Goal: Task Accomplishment & Management: Manage account settings

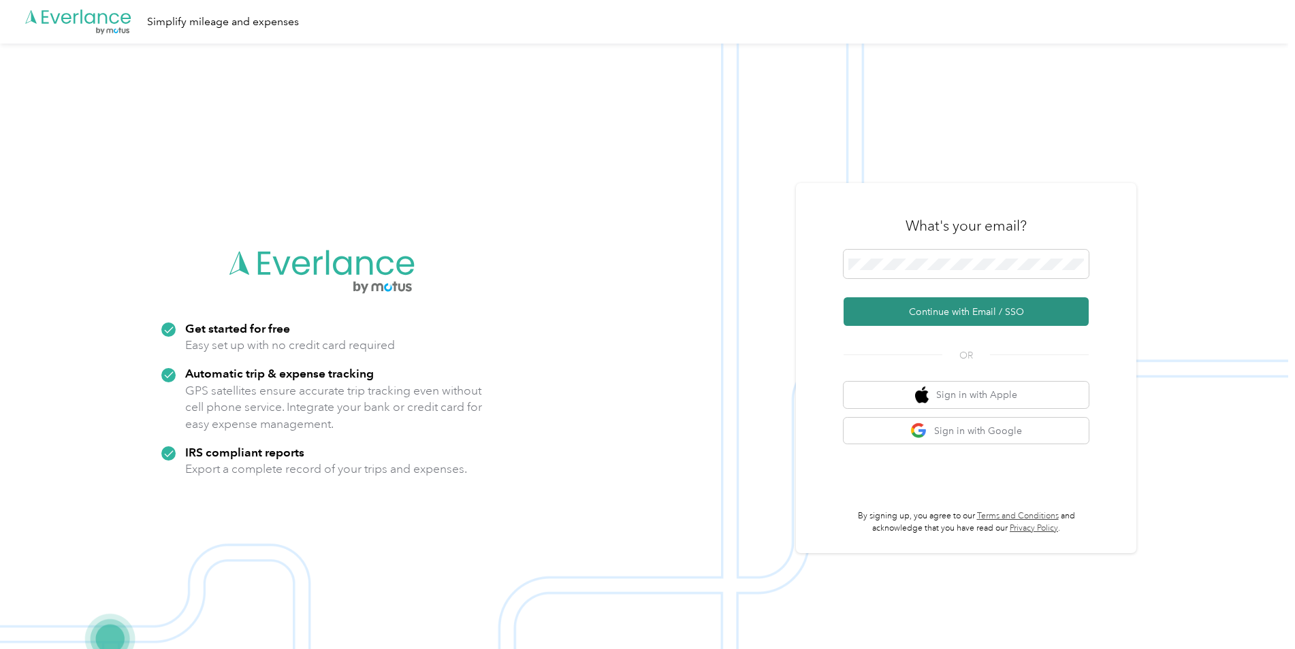
click at [944, 313] on button "Continue with Email / SSO" at bounding box center [965, 312] width 245 height 29
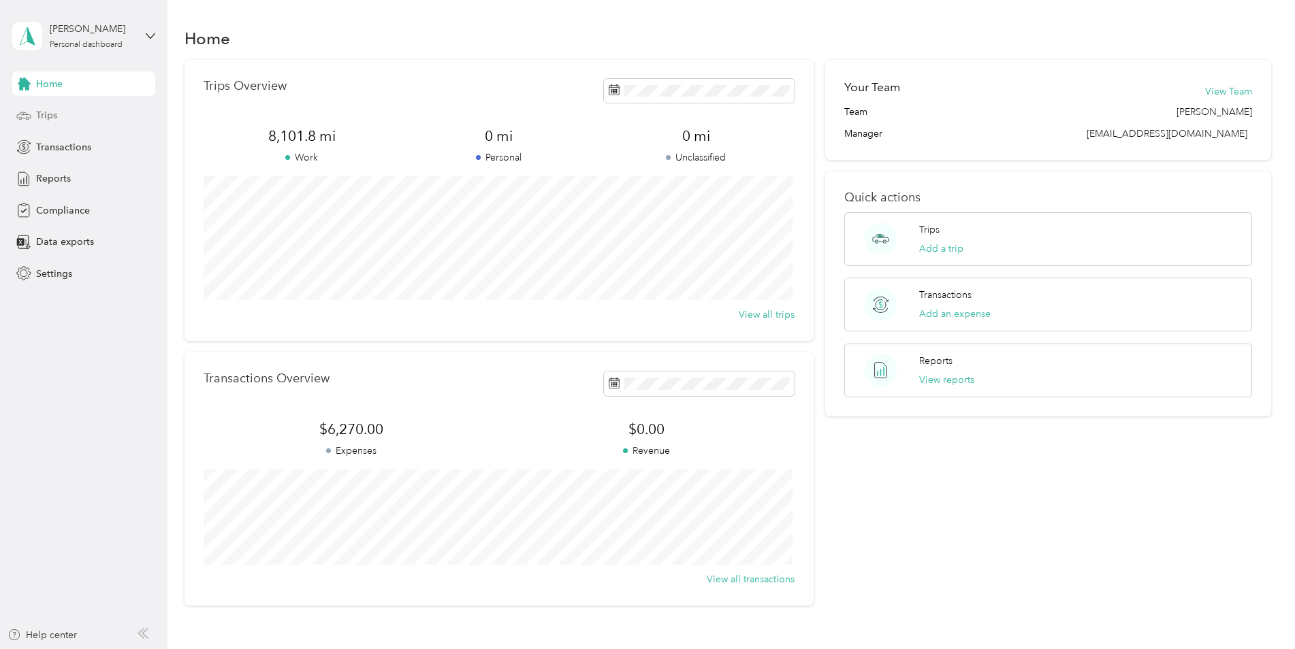
click at [81, 120] on div "Trips" at bounding box center [83, 115] width 143 height 25
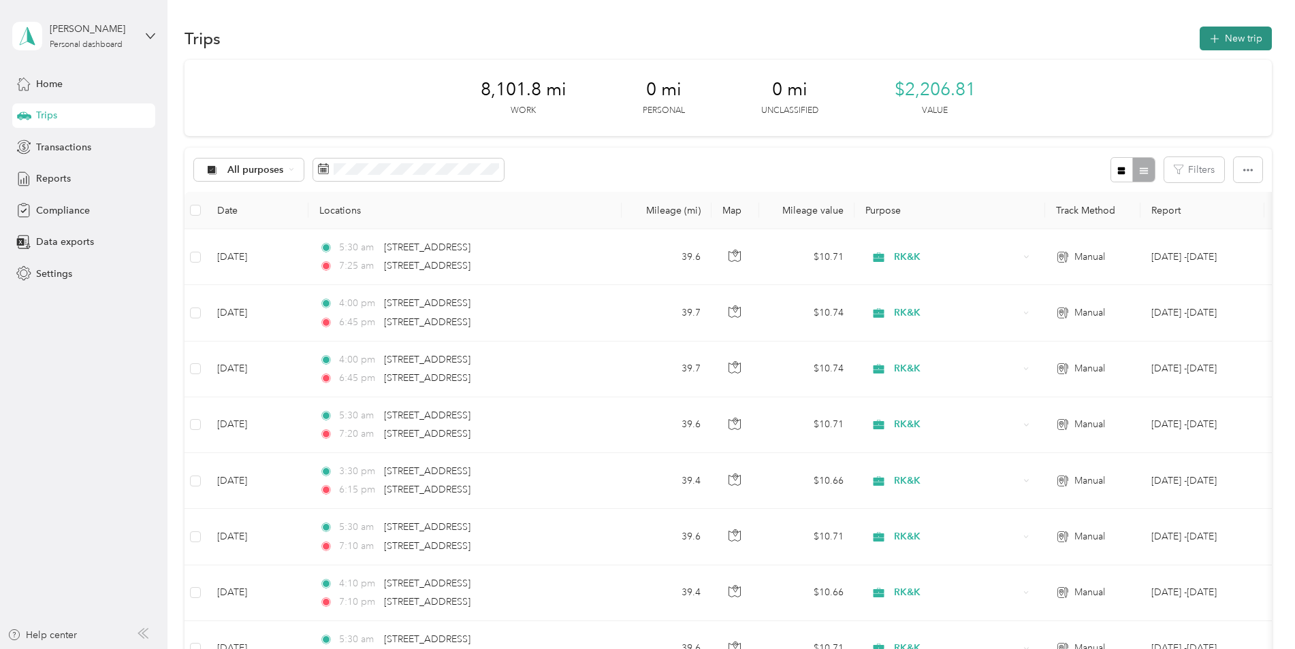
click at [1220, 33] on button "New trip" at bounding box center [1236, 39] width 72 height 24
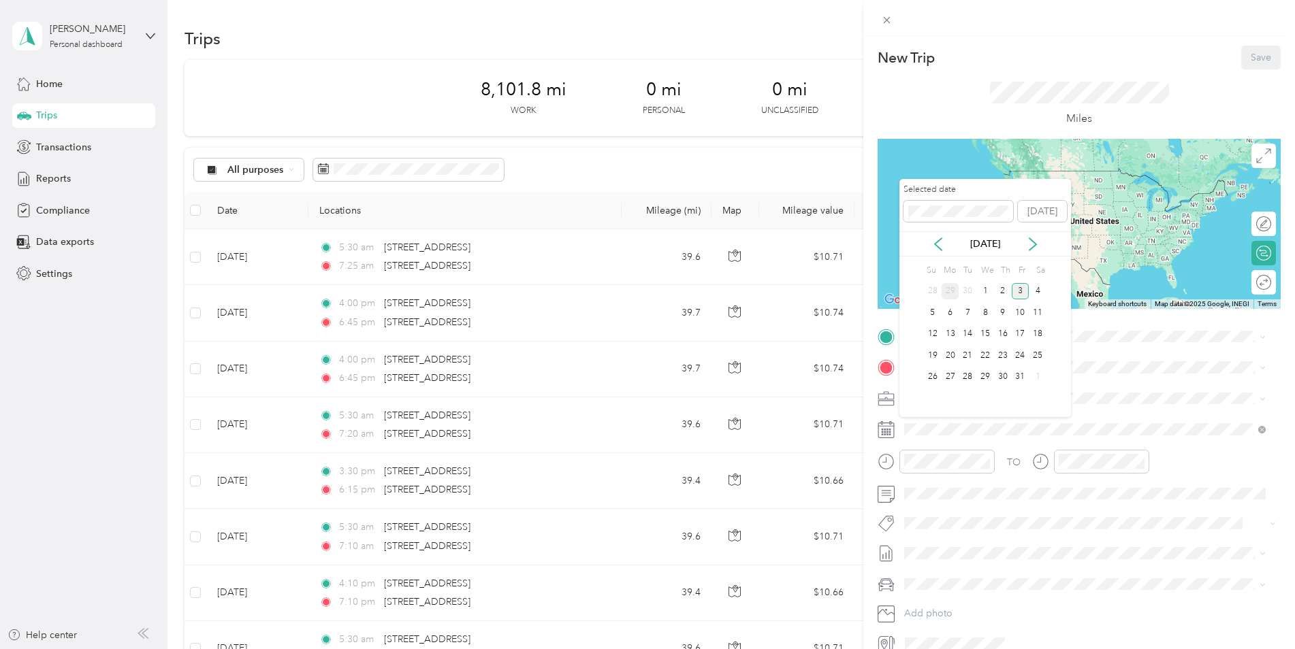
click at [949, 291] on div "29" at bounding box center [951, 291] width 18 height 17
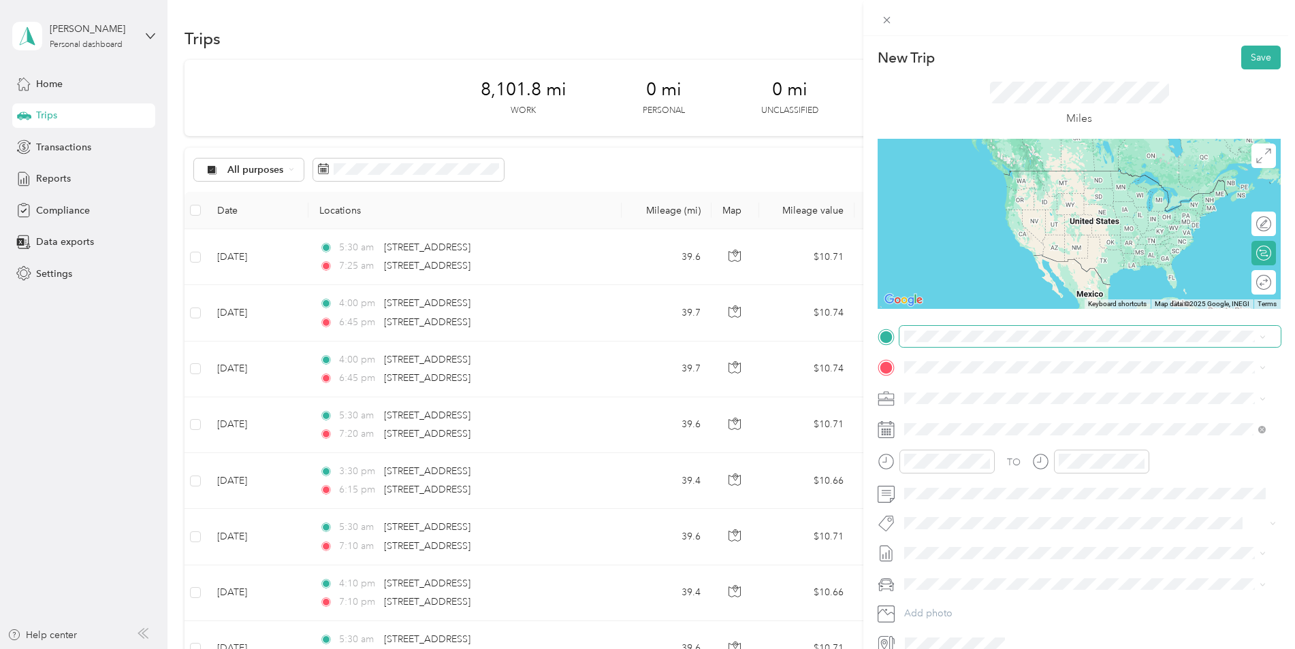
click at [920, 326] on span at bounding box center [1089, 337] width 381 height 22
click at [954, 388] on span "[STREET_ADDRESS][US_STATE]" at bounding box center [998, 386] width 136 height 12
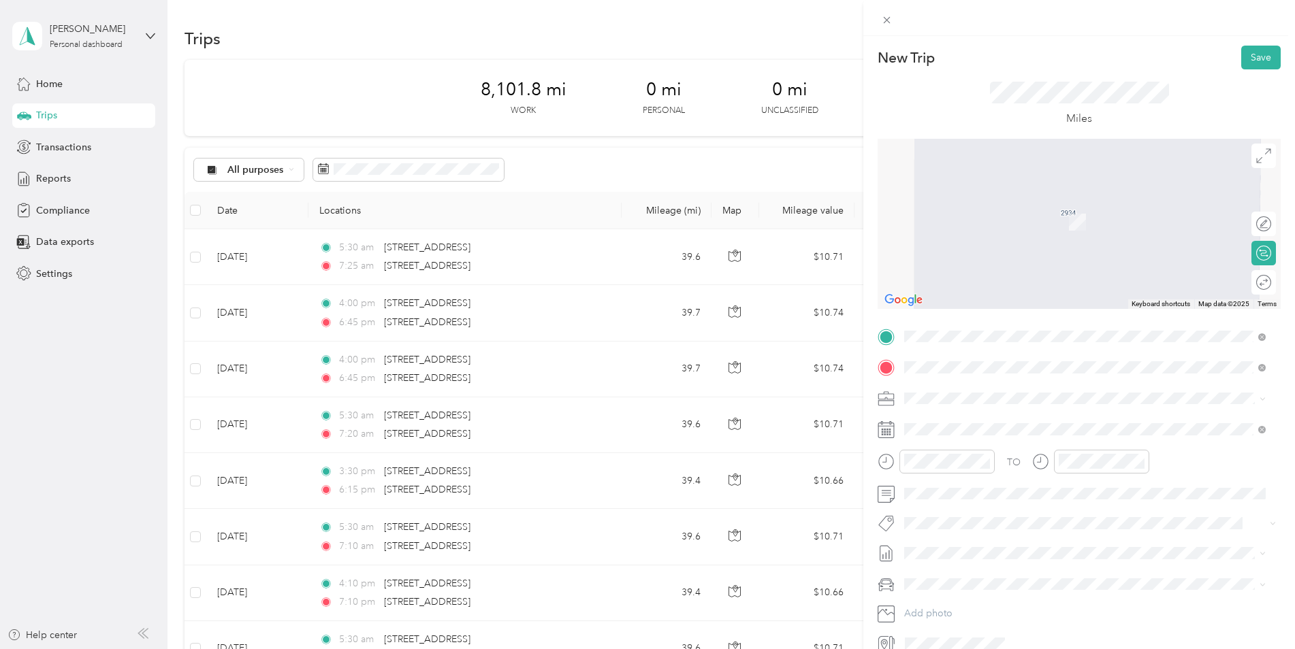
click at [927, 425] on div "[STREET_ADDRESS][US_STATE]" at bounding box center [1085, 417] width 352 height 18
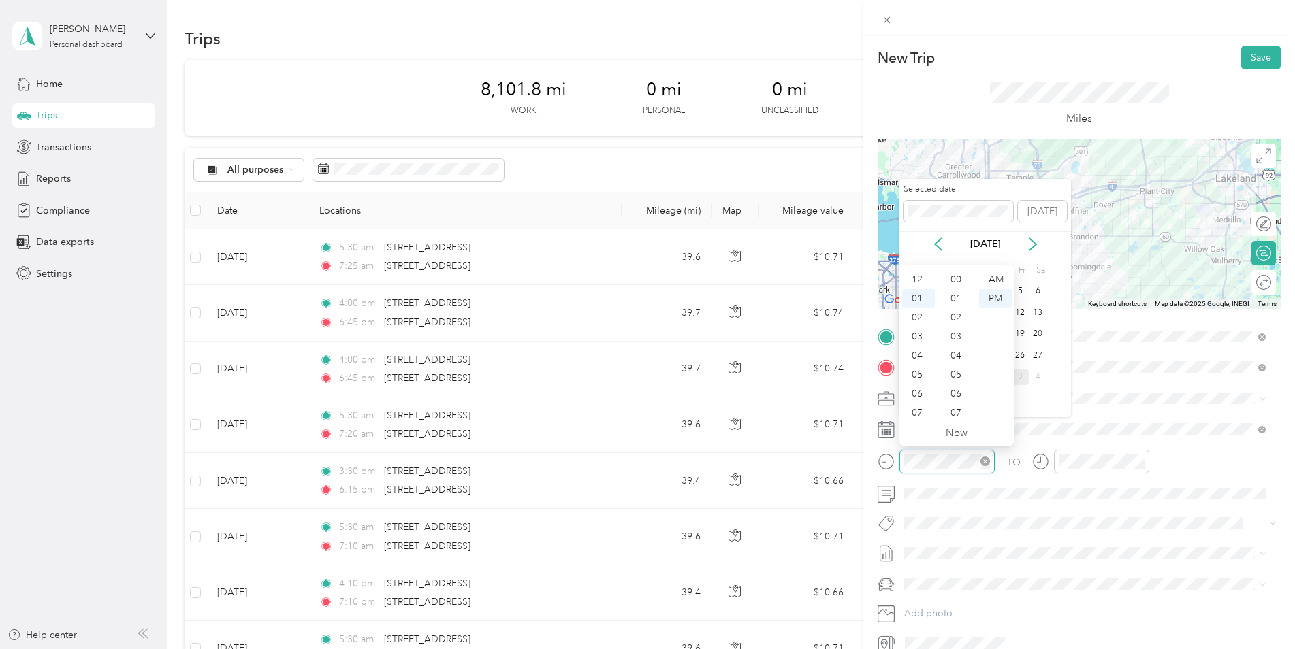
scroll to position [19, 0]
click at [900, 464] on div at bounding box center [946, 462] width 95 height 24
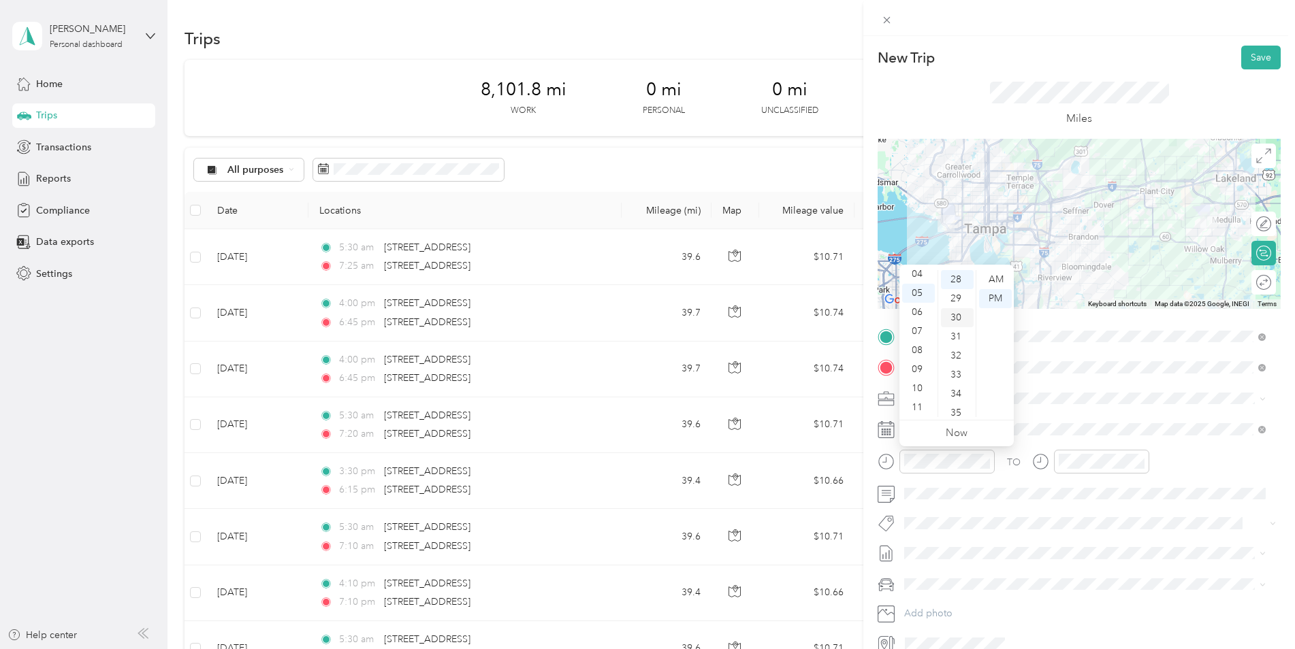
click at [959, 315] on div "30" at bounding box center [957, 317] width 33 height 19
click at [999, 276] on div "AM" at bounding box center [995, 279] width 33 height 19
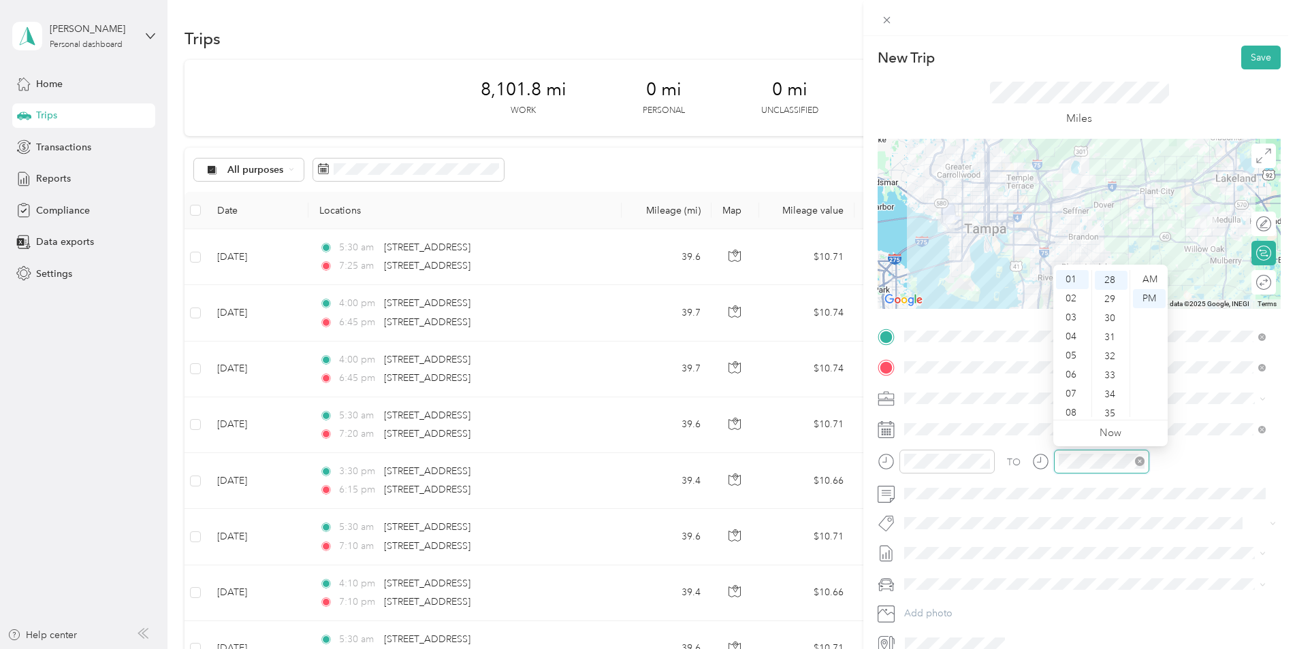
scroll to position [534, 0]
click at [1055, 462] on div at bounding box center [1101, 462] width 95 height 24
click at [1154, 279] on div "AM" at bounding box center [1149, 279] width 33 height 19
click at [1117, 371] on div "15" at bounding box center [1111, 375] width 33 height 19
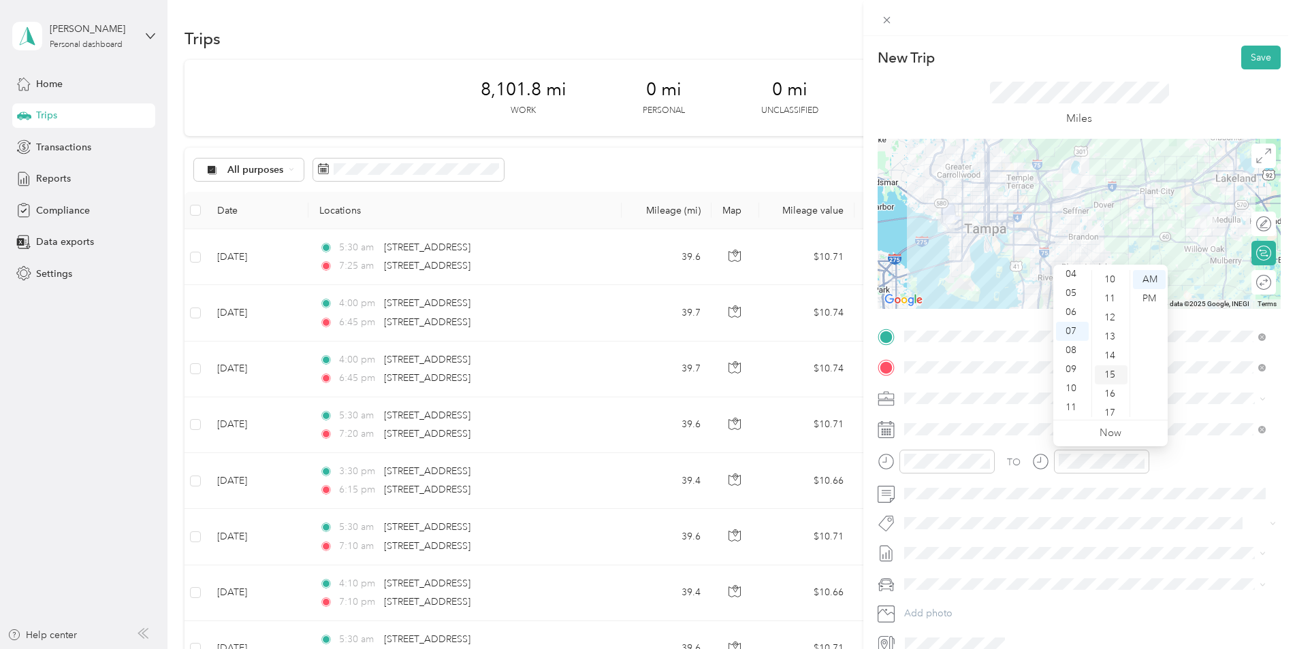
scroll to position [286, 0]
click at [991, 342] on li "22184.000|rkk.001|000.000" at bounding box center [1084, 335] width 371 height 27
click at [942, 594] on span "[DATE] -[DATE]" at bounding box center [936, 601] width 65 height 14
click at [949, 605] on span "Honda CR-V" at bounding box center [935, 611] width 53 height 12
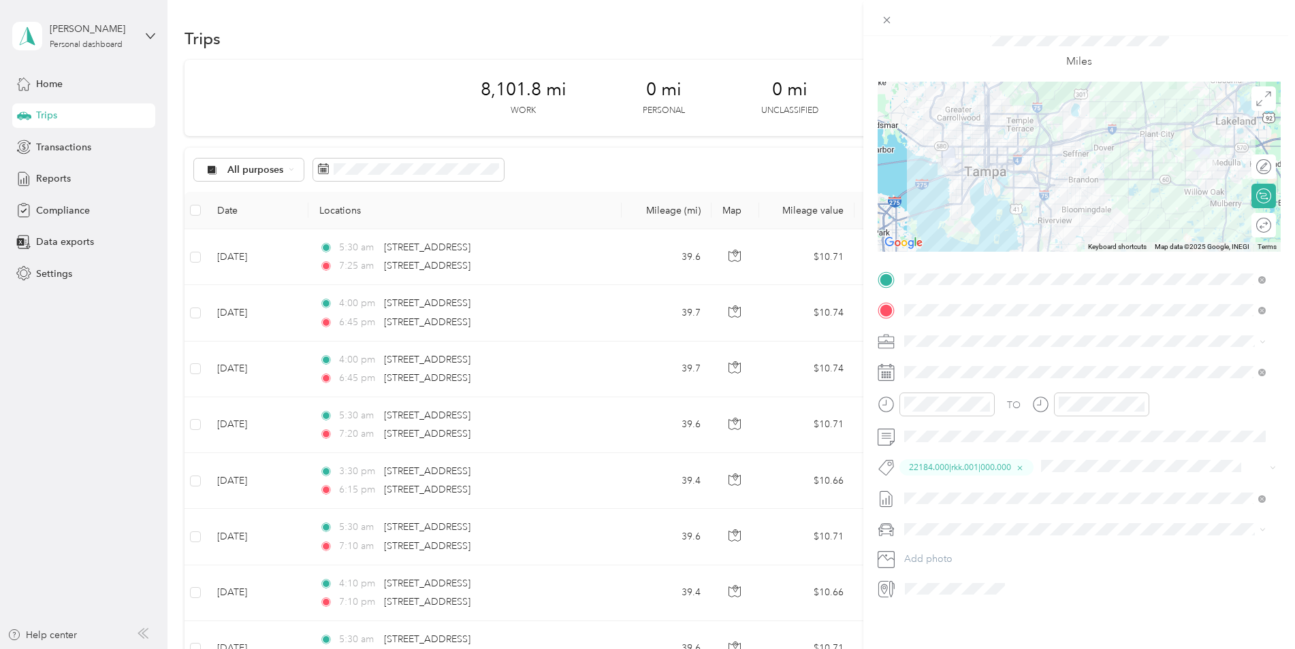
scroll to position [0, 0]
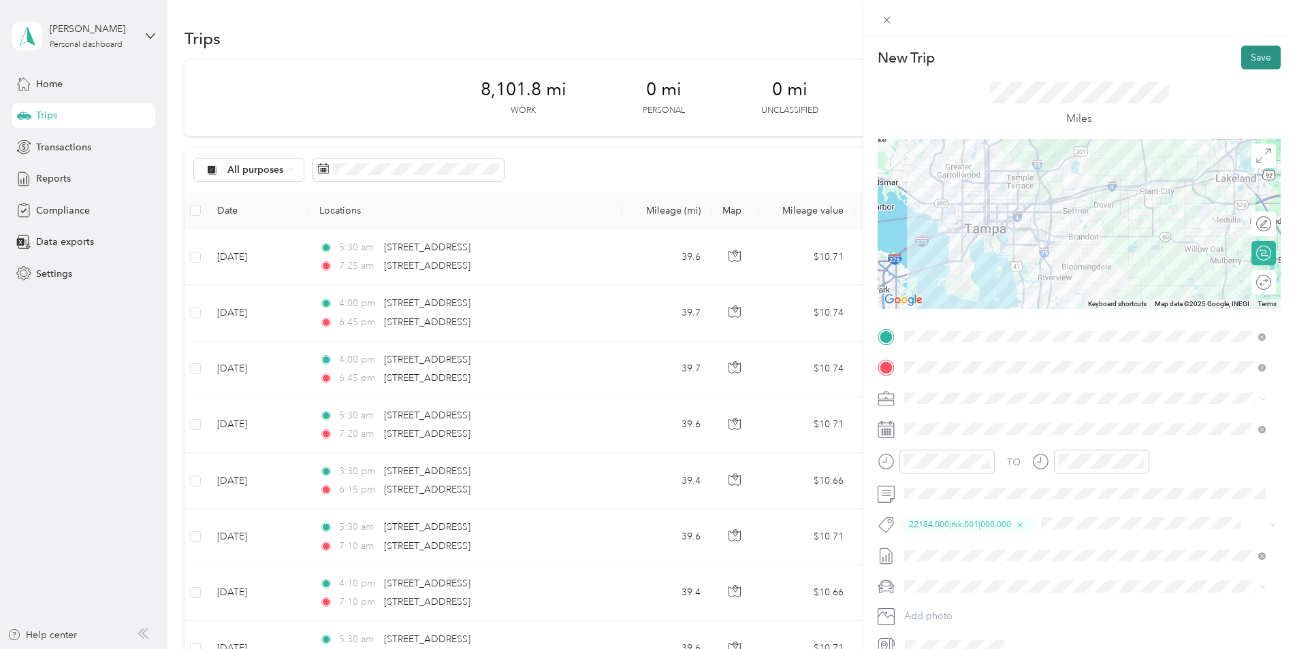
click at [1249, 57] on button "Save" at bounding box center [1260, 58] width 39 height 24
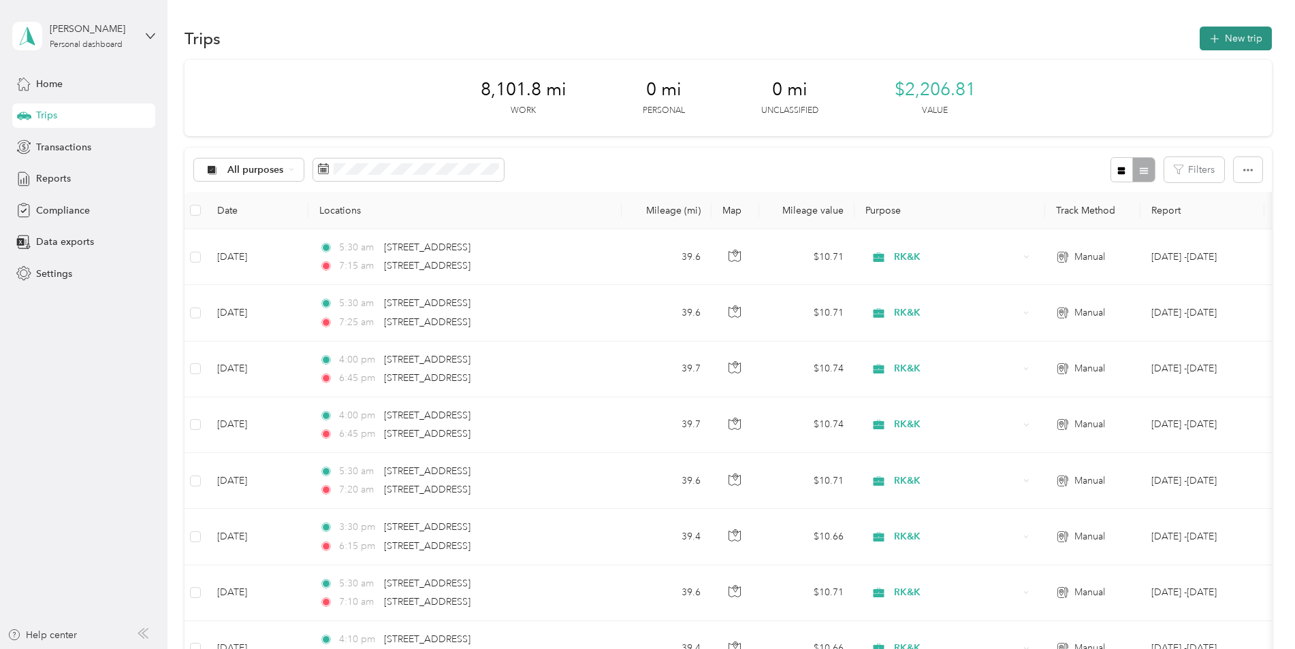
click at [1219, 48] on button "New trip" at bounding box center [1236, 39] width 72 height 24
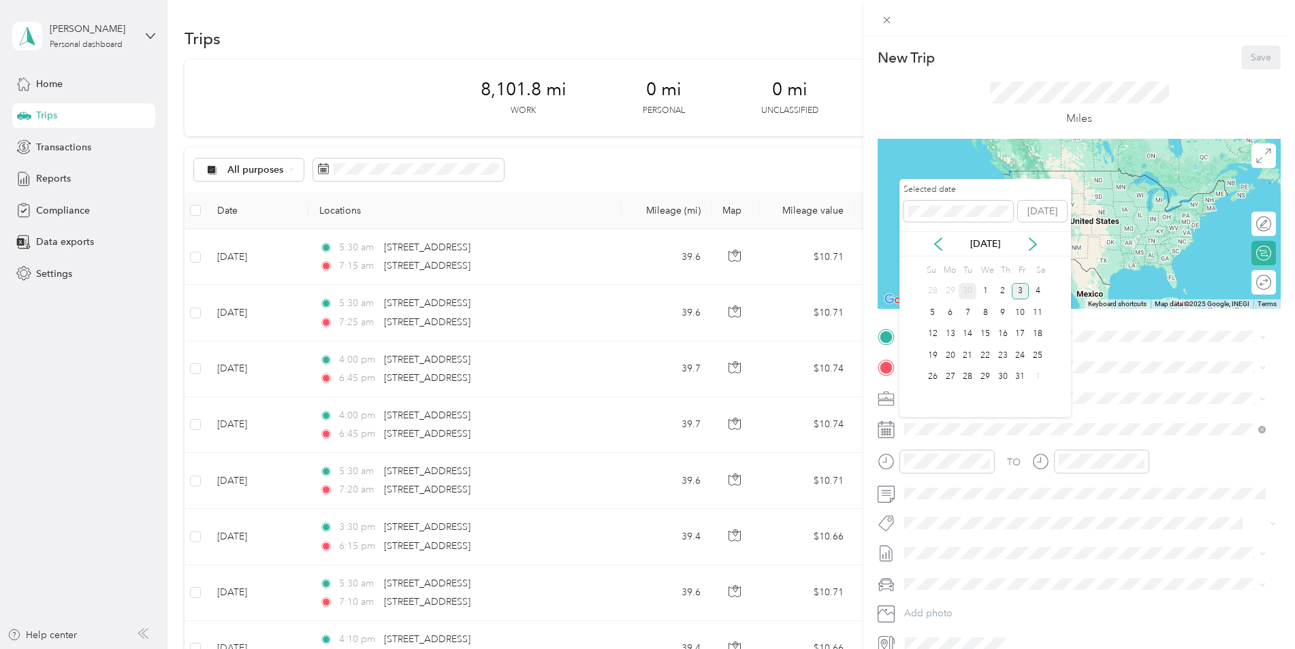
click at [972, 287] on div "30" at bounding box center [968, 291] width 18 height 17
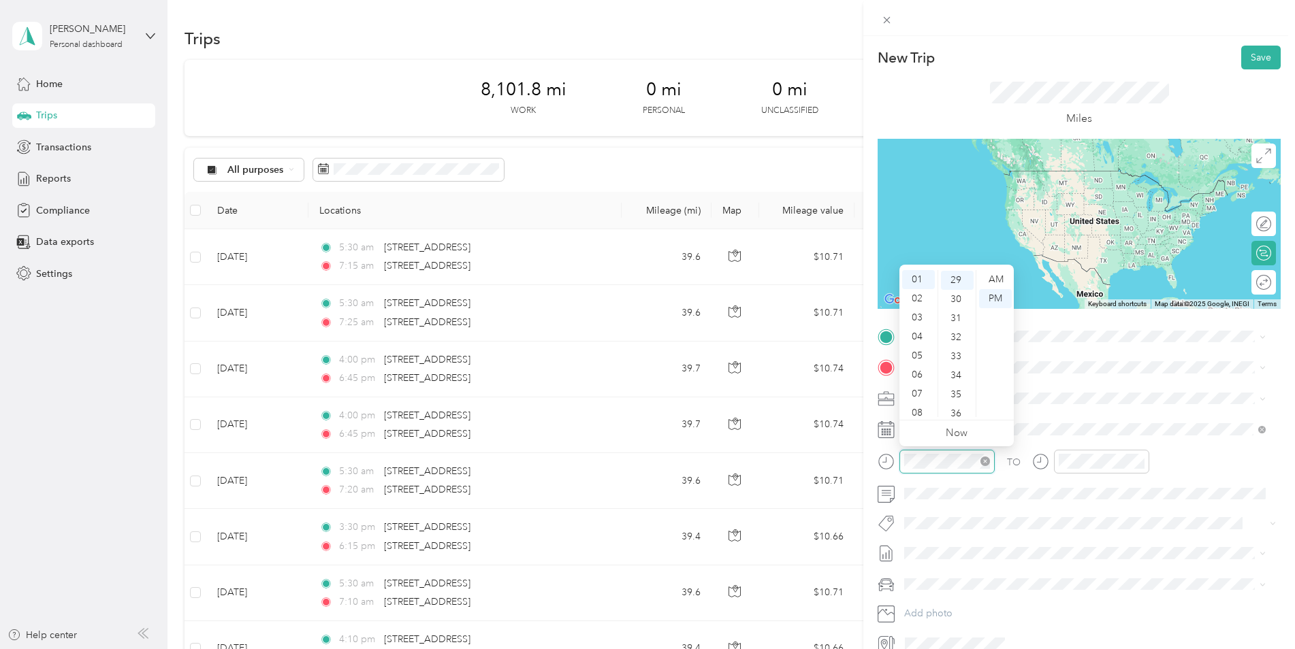
scroll to position [553, 0]
click at [925, 355] on div "05" at bounding box center [918, 356] width 33 height 19
click at [961, 296] on div "30" at bounding box center [957, 298] width 33 height 19
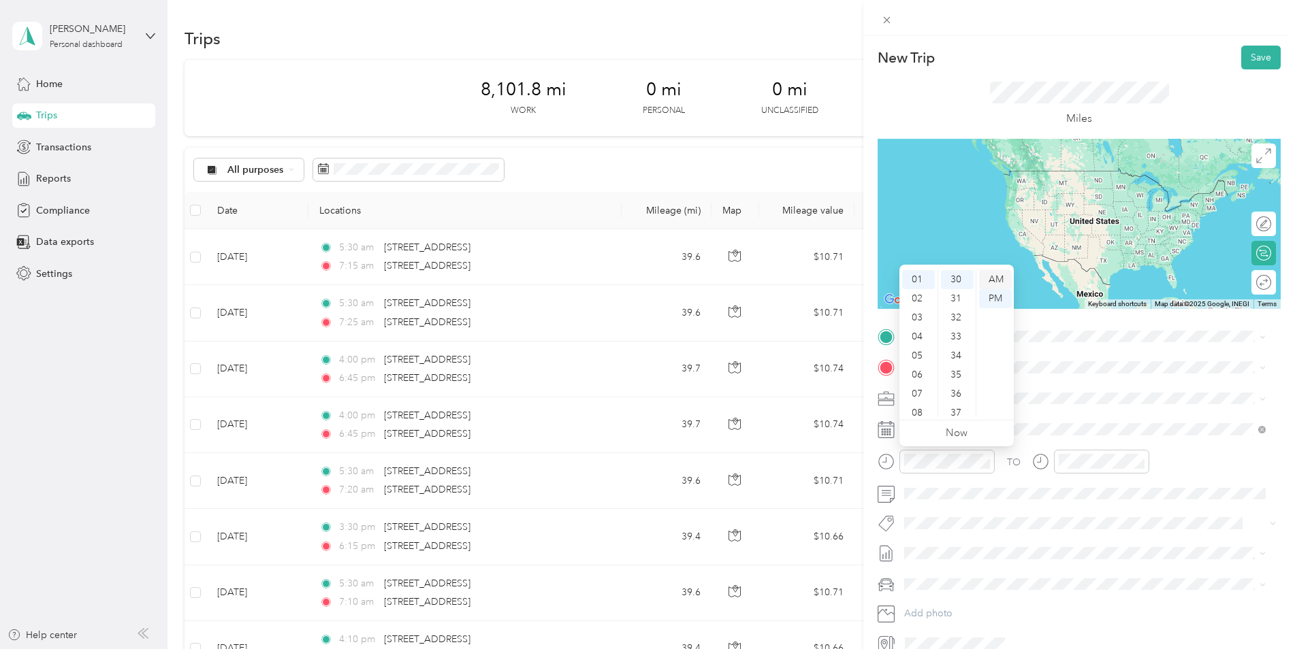
click at [991, 276] on div "AM" at bounding box center [995, 279] width 33 height 19
click at [914, 352] on div "05" at bounding box center [918, 356] width 33 height 19
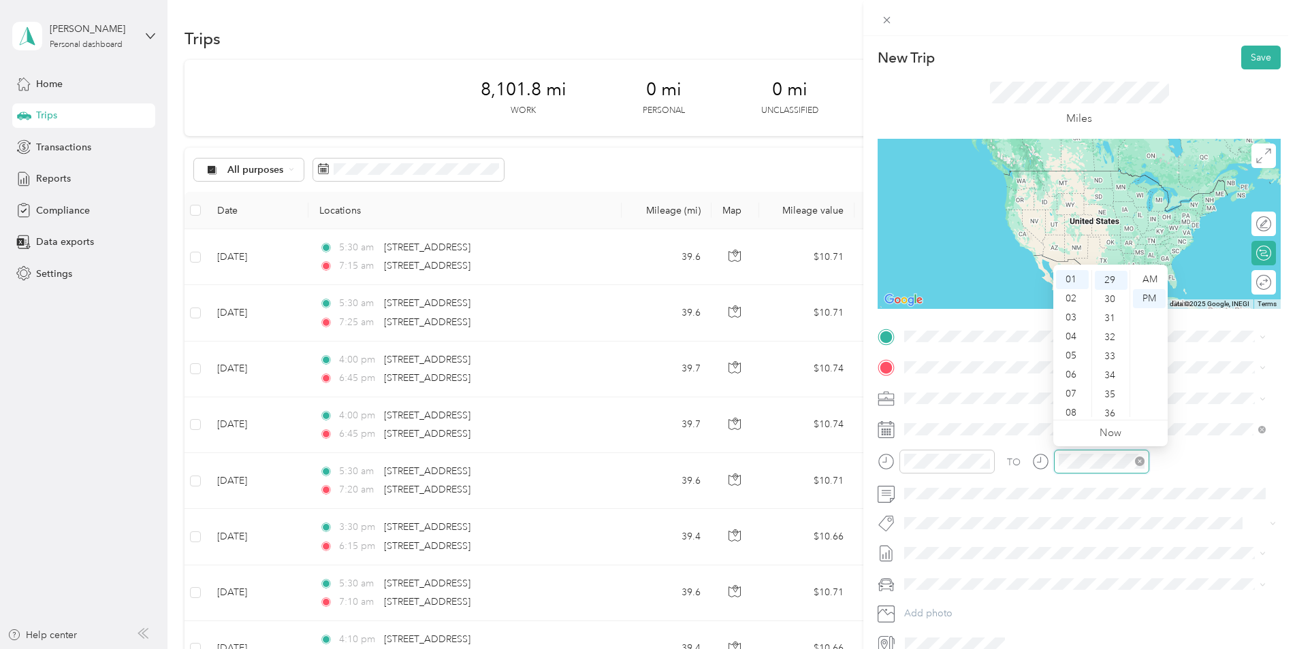
scroll to position [553, 0]
click at [1070, 395] on div "07" at bounding box center [1072, 394] width 33 height 19
click at [1106, 300] on div "30" at bounding box center [1111, 298] width 33 height 19
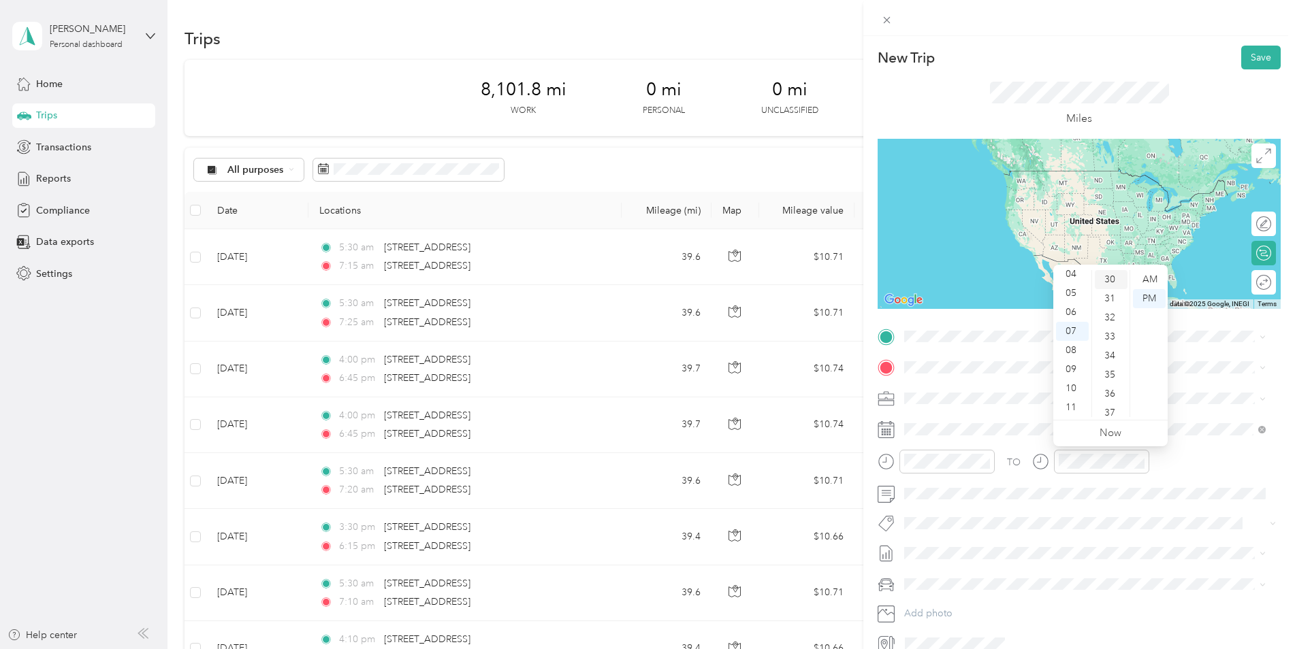
click at [1122, 275] on div "30" at bounding box center [1111, 279] width 33 height 19
click at [1112, 291] on div "15" at bounding box center [1111, 295] width 33 height 19
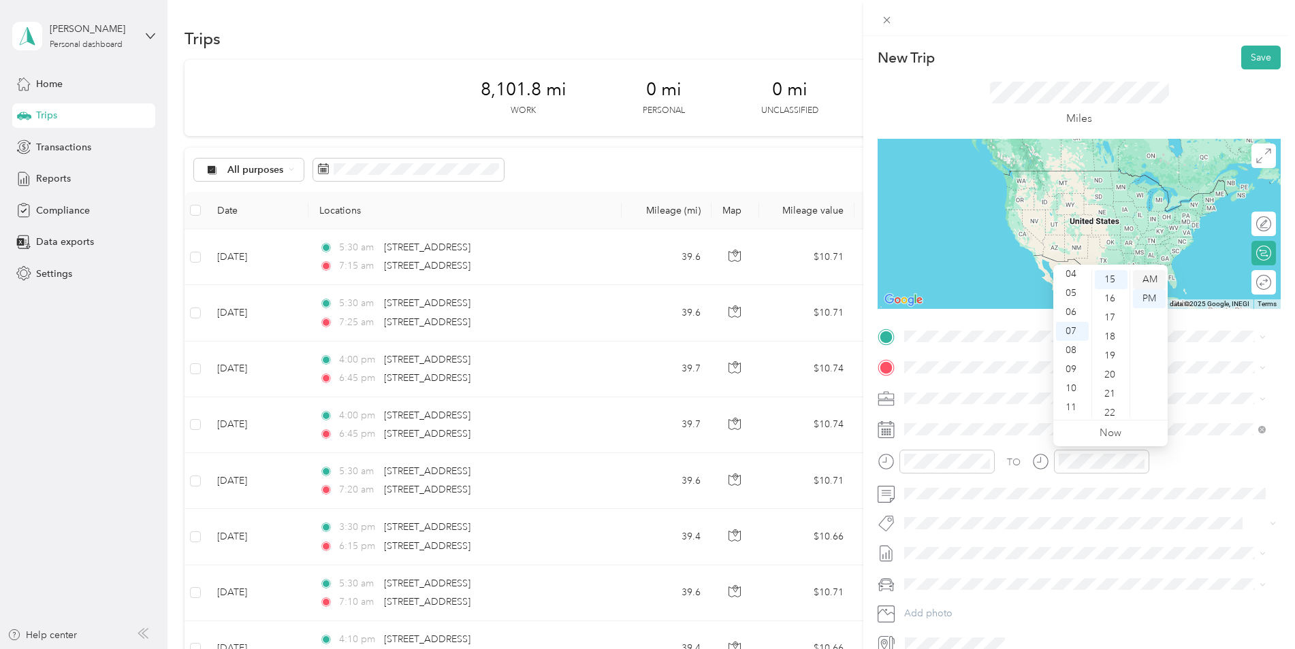
click at [1151, 272] on div "AM" at bounding box center [1149, 279] width 33 height 19
click at [946, 329] on span at bounding box center [1089, 337] width 381 height 22
click at [977, 383] on span "[STREET_ADDRESS][US_STATE]" at bounding box center [998, 386] width 136 height 12
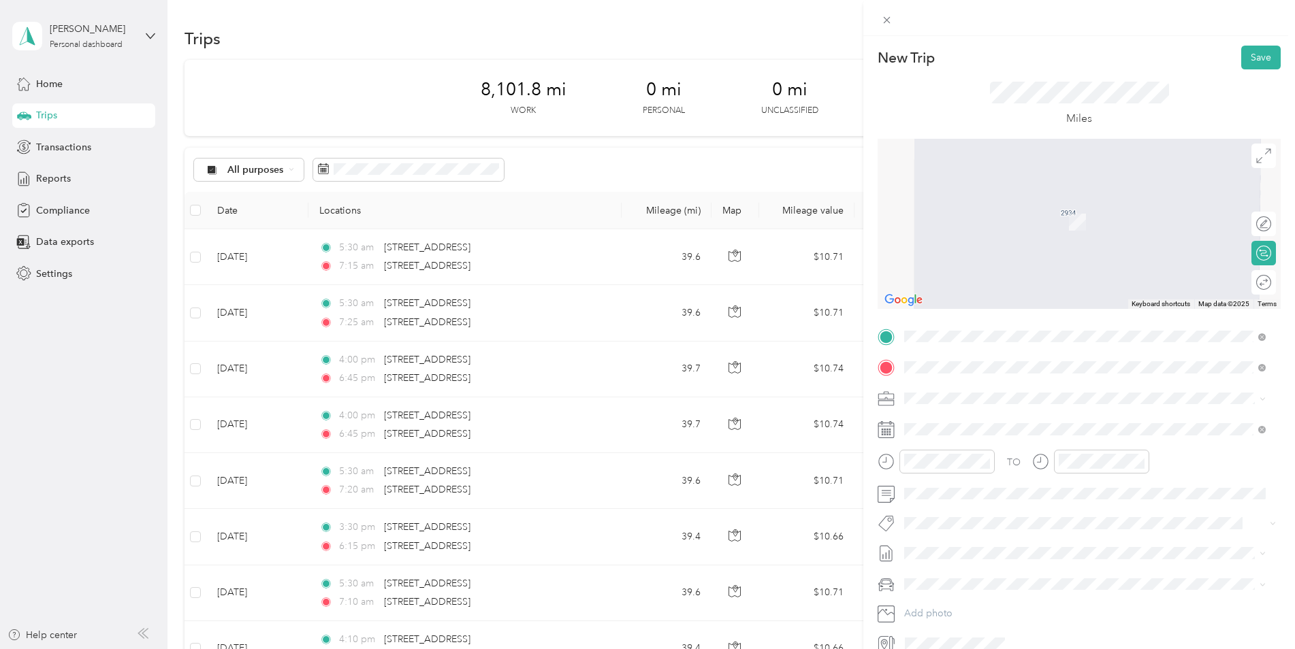
click at [926, 423] on div "[STREET_ADDRESS][PERSON_NAME][US_STATE]" at bounding box center [1085, 417] width 352 height 18
click at [925, 419] on div "[STREET_ADDRESS][US_STATE]" at bounding box center [1085, 417] width 352 height 18
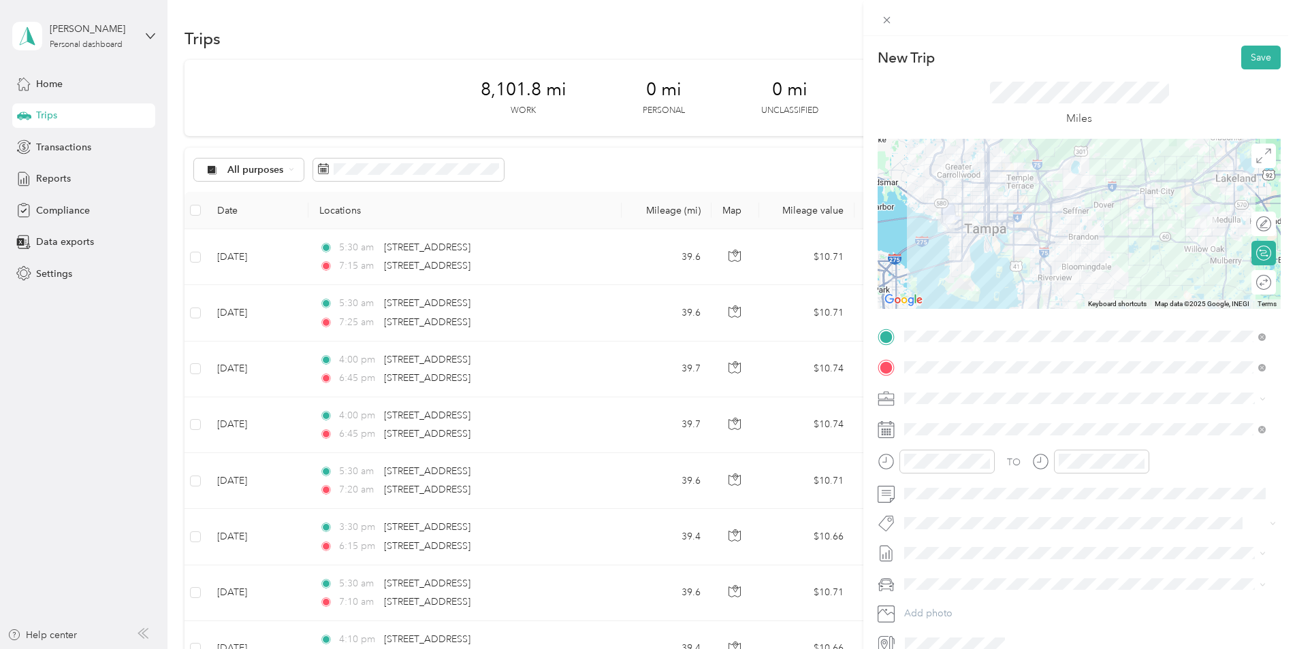
click at [956, 336] on button "22184.000|rkk.001|000.000" at bounding box center [969, 330] width 121 height 17
click at [952, 598] on span "[DATE] -[DATE]" at bounding box center [936, 601] width 65 height 14
click at [940, 606] on span "Honda CR-V" at bounding box center [935, 611] width 53 height 12
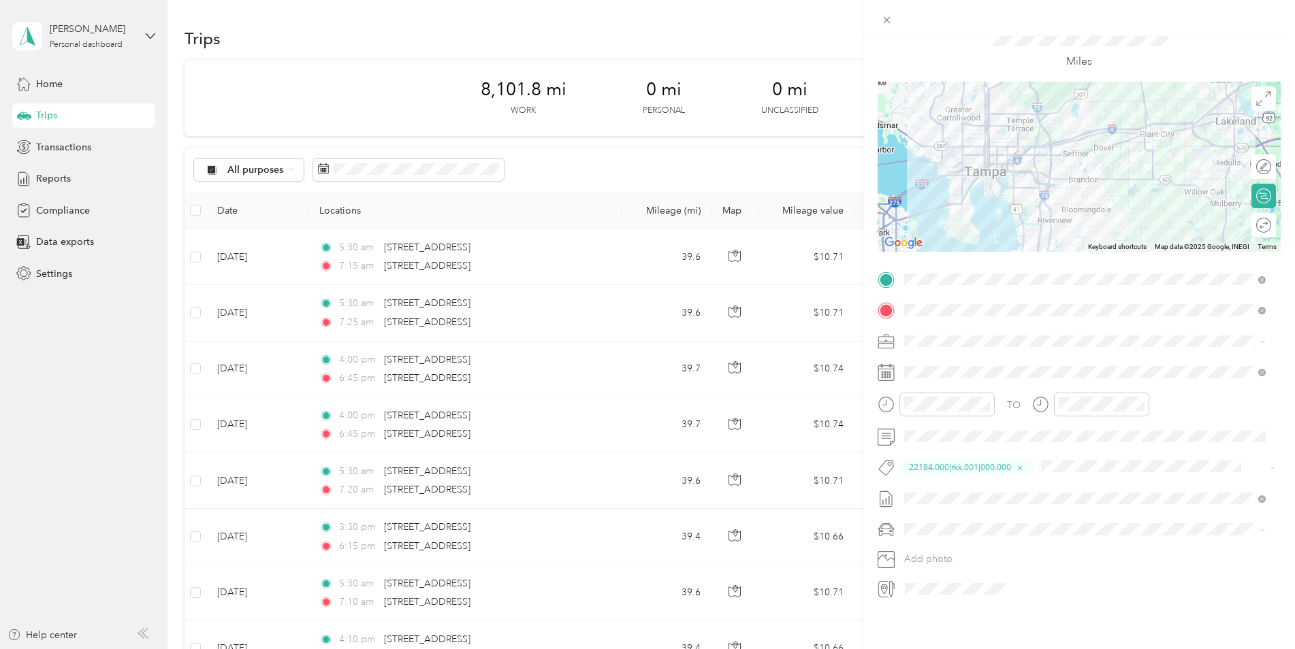
scroll to position [0, 0]
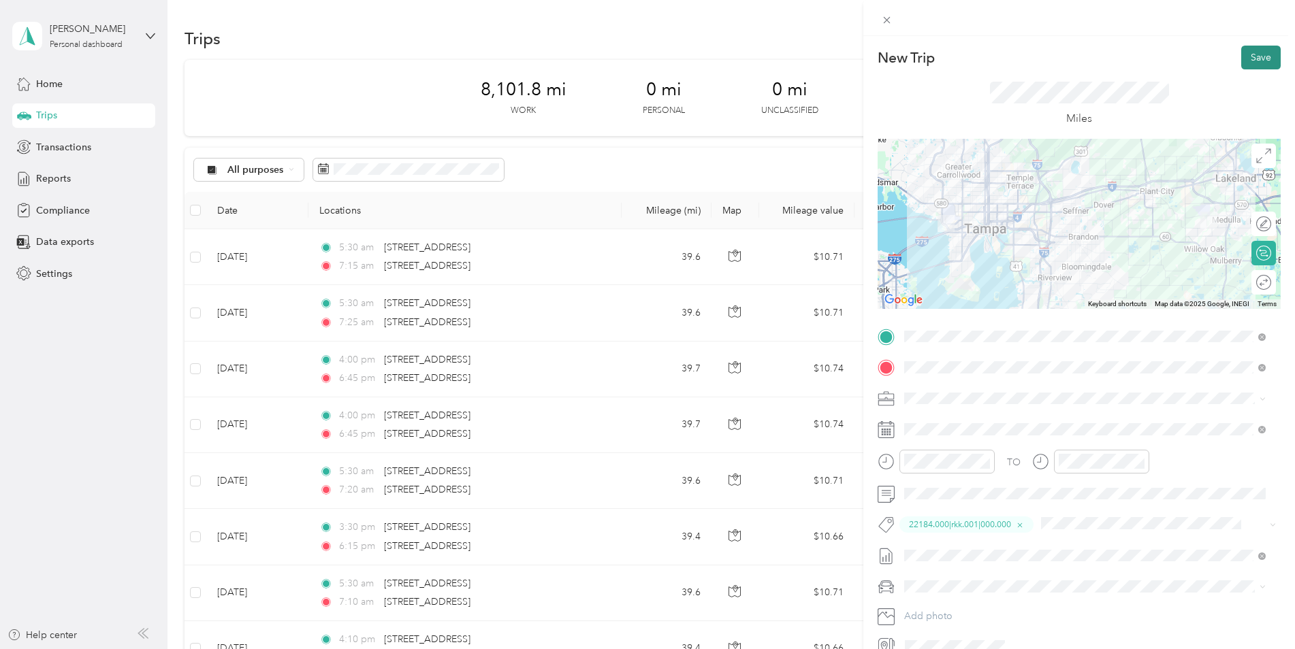
click at [1241, 61] on button "Save" at bounding box center [1260, 58] width 39 height 24
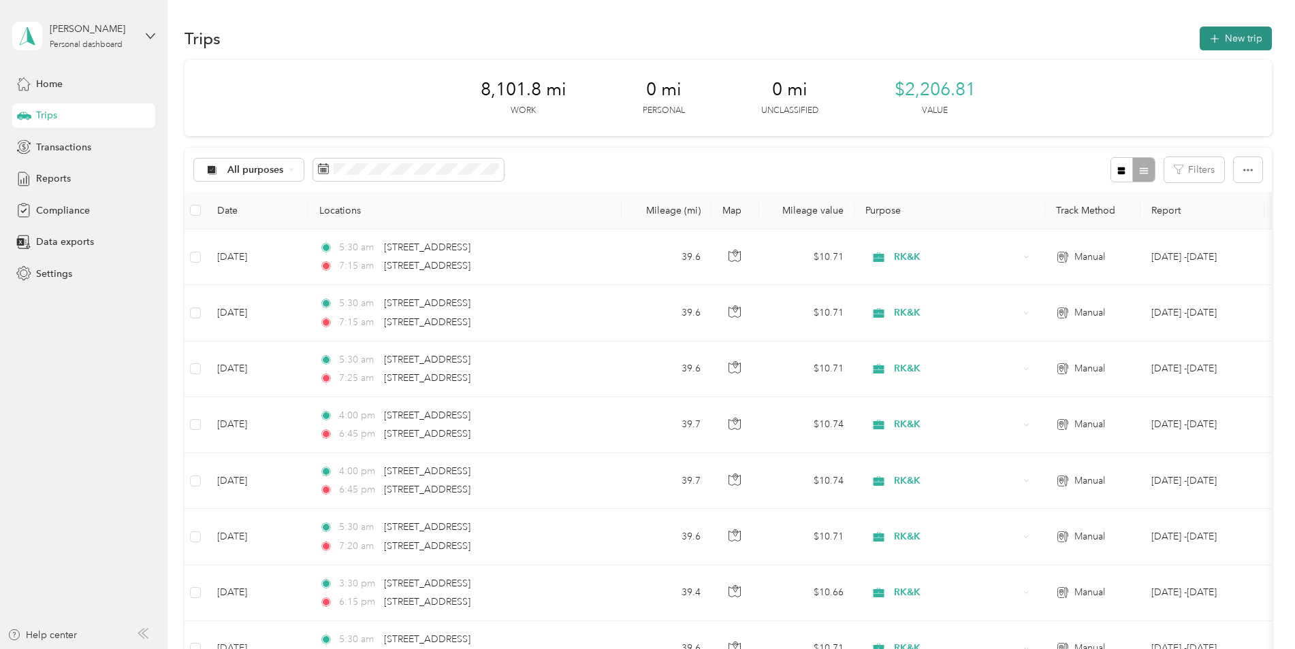
click at [1221, 38] on button "New trip" at bounding box center [1236, 39] width 72 height 24
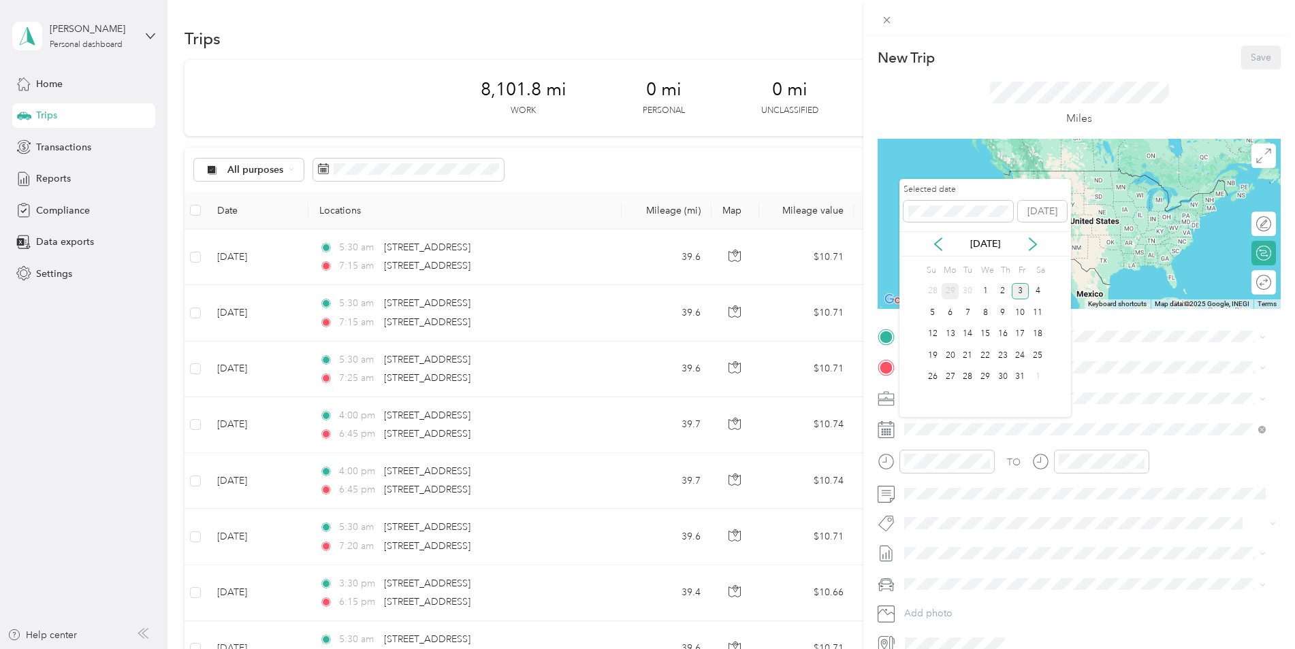
click at [952, 293] on div "29" at bounding box center [951, 291] width 18 height 17
